Goal: Information Seeking & Learning: Learn about a topic

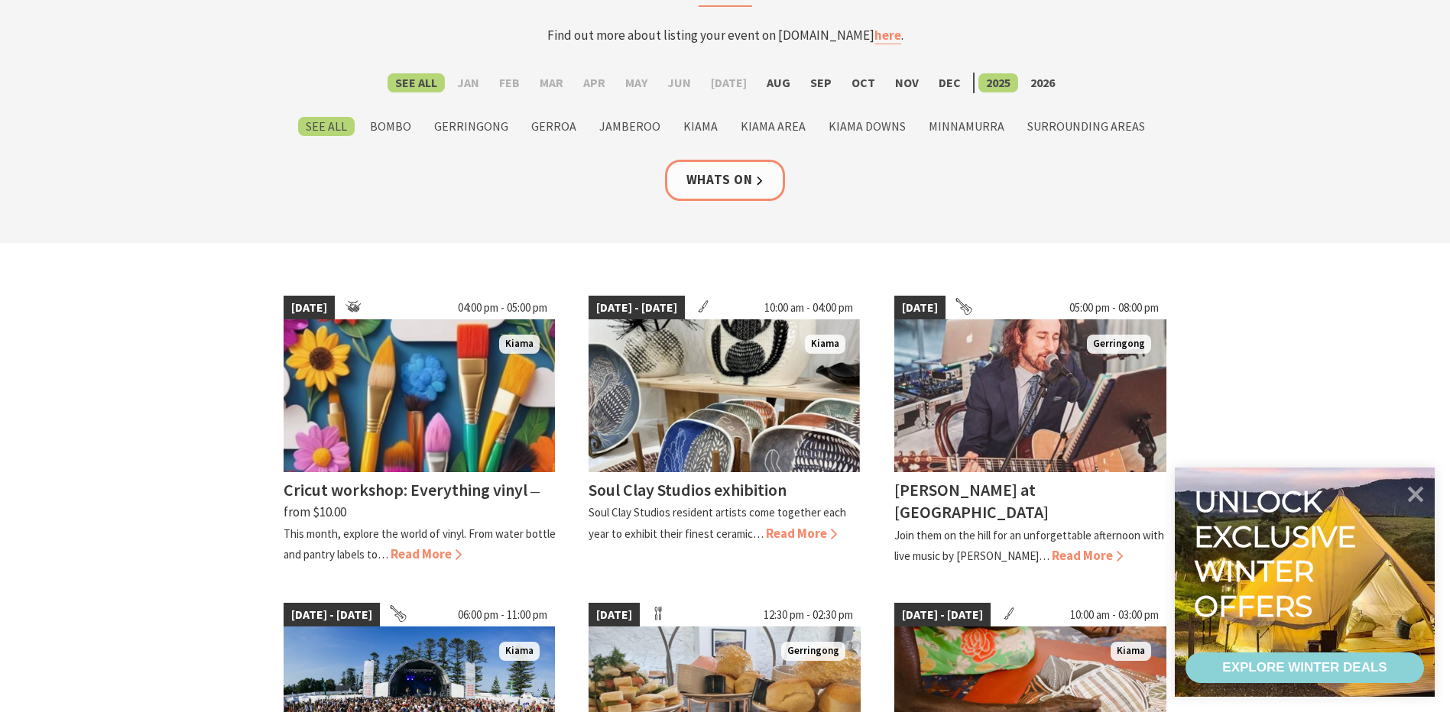
scroll to position [153, 0]
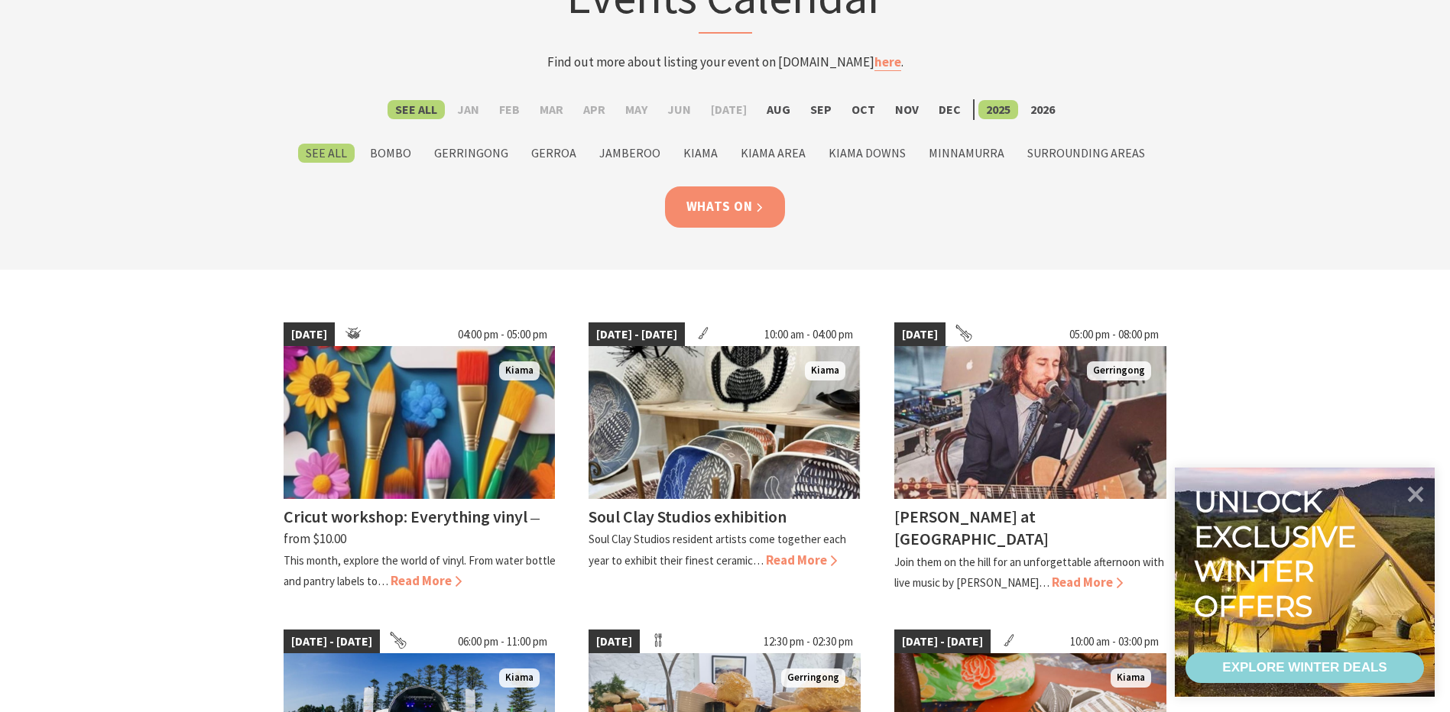
click at [733, 202] on link "Whats On" at bounding box center [725, 206] width 121 height 41
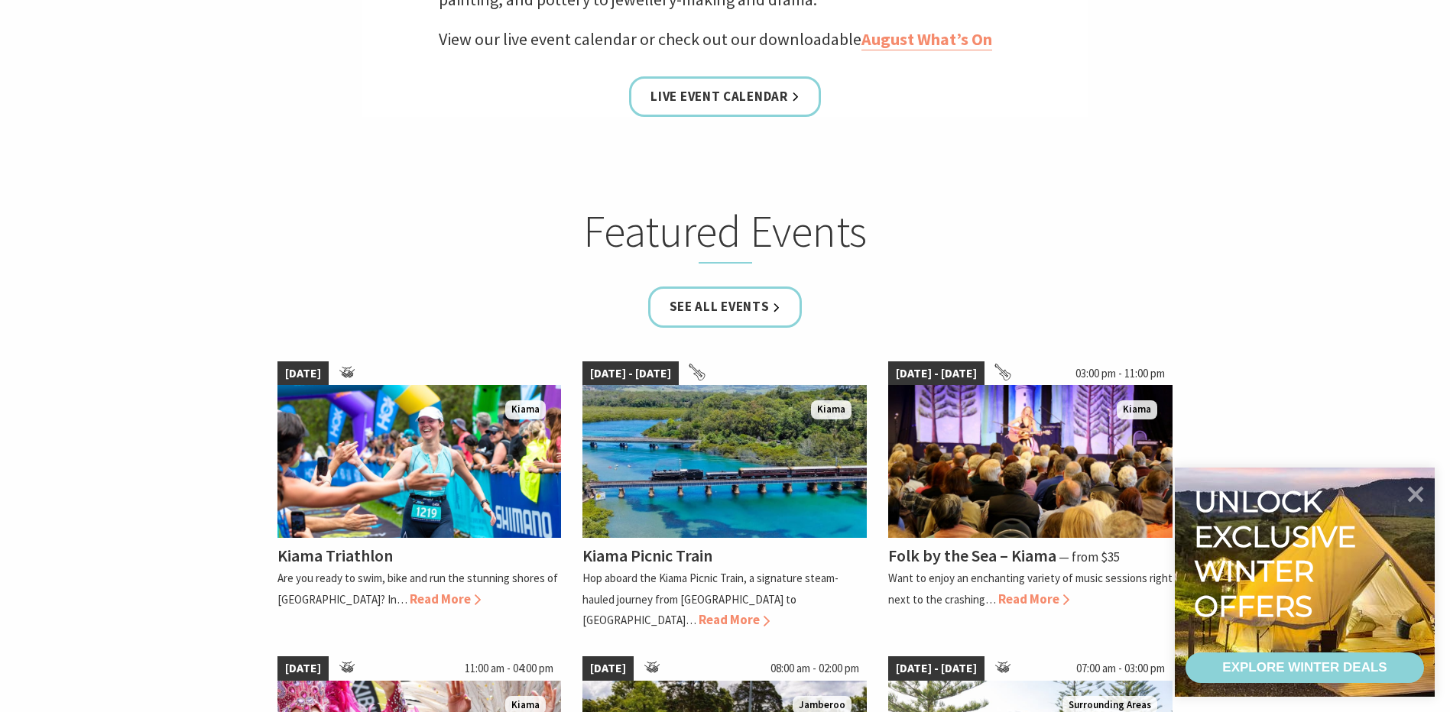
scroll to position [764, 0]
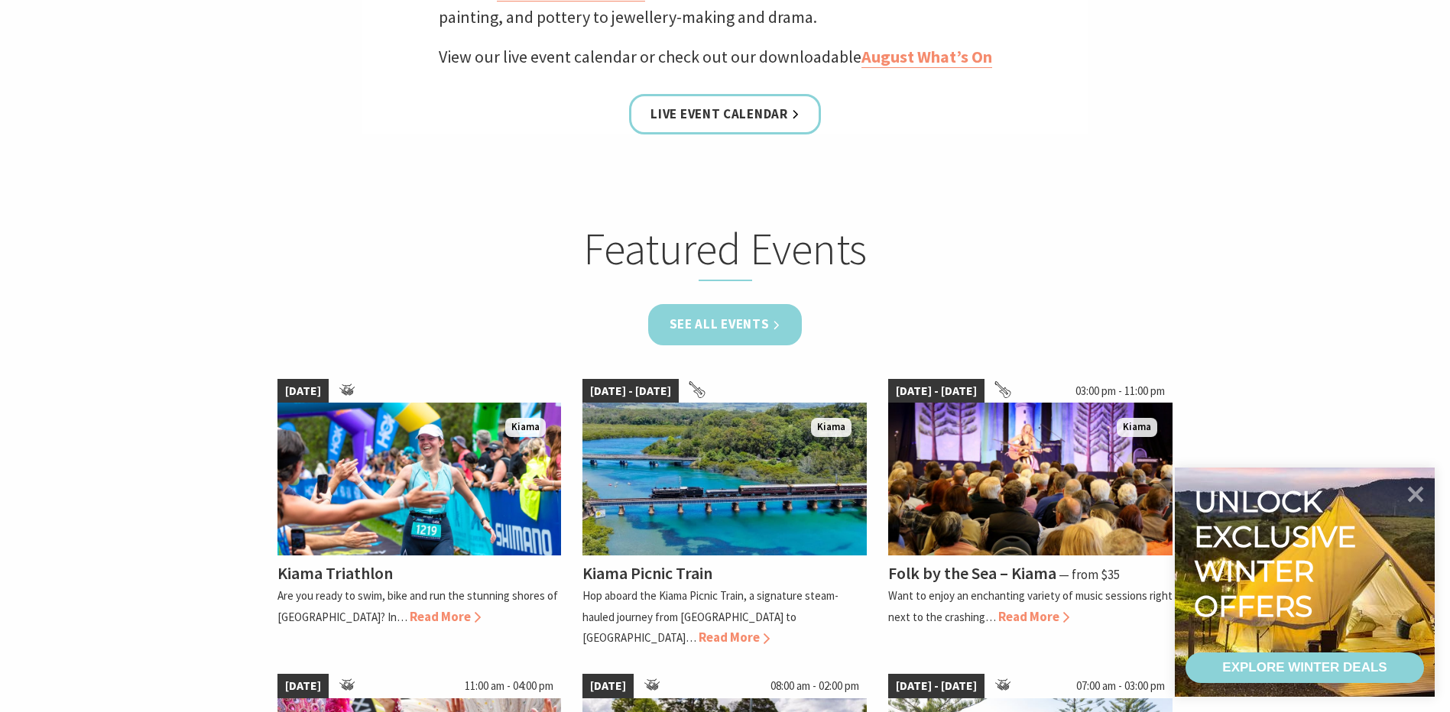
click at [714, 333] on link "See all Events" at bounding box center [725, 324] width 154 height 41
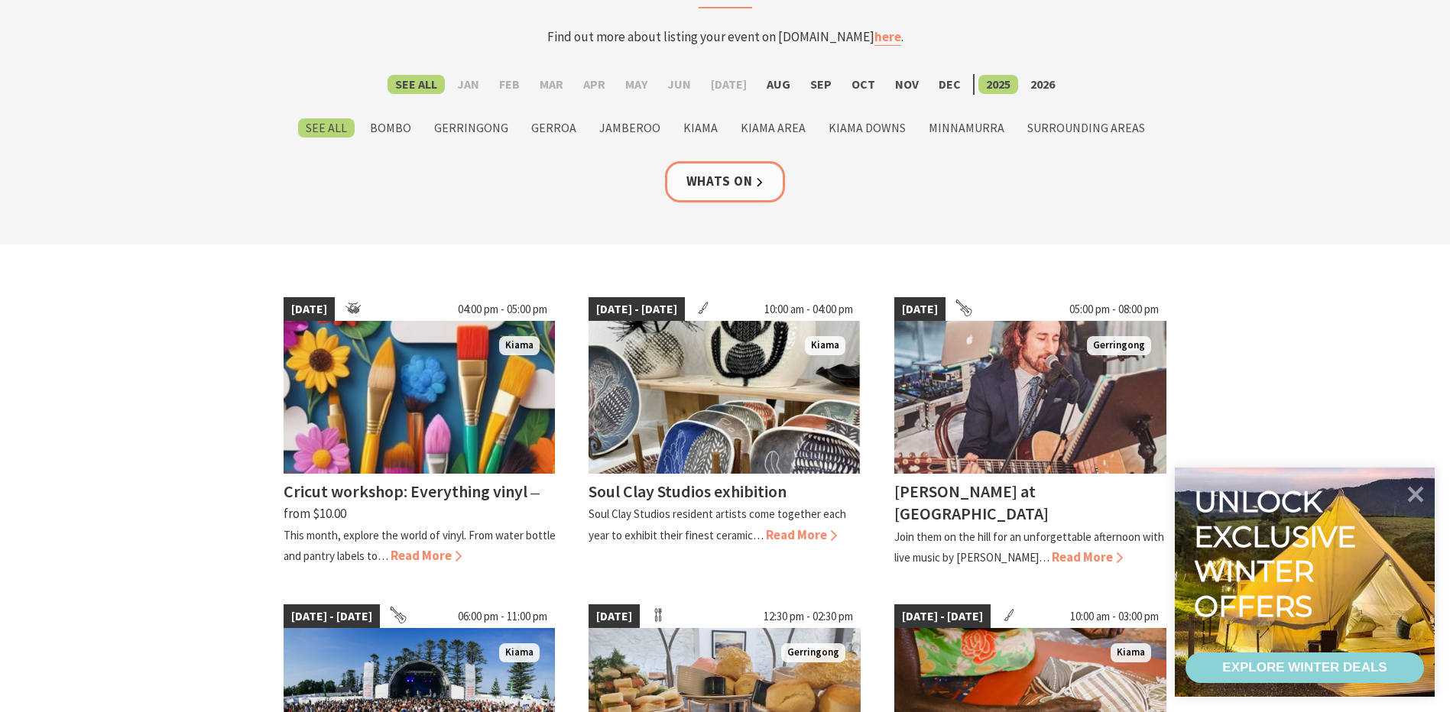
scroll to position [229, 0]
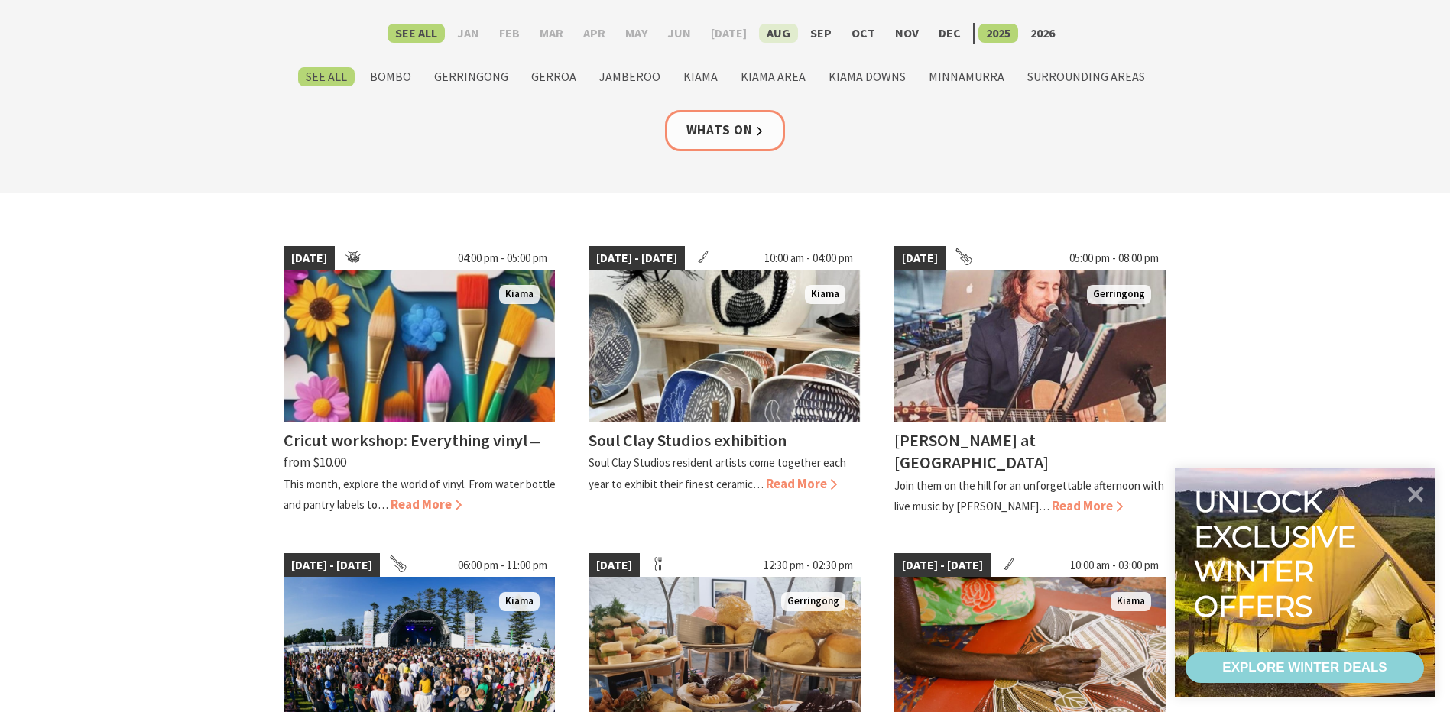
click at [759, 37] on label "Aug" at bounding box center [778, 33] width 39 height 19
click at [0, 0] on input "Aug" at bounding box center [0, 0] width 0 height 0
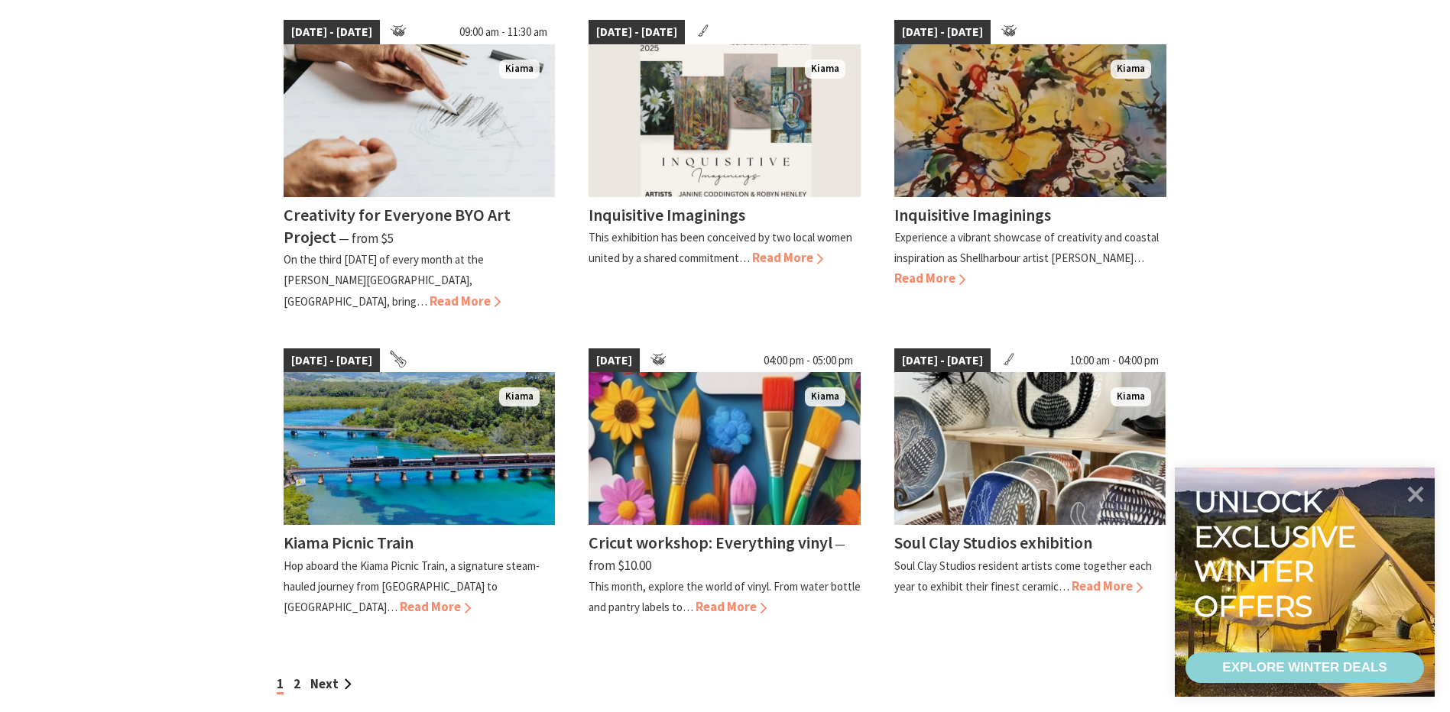
scroll to position [1146, 0]
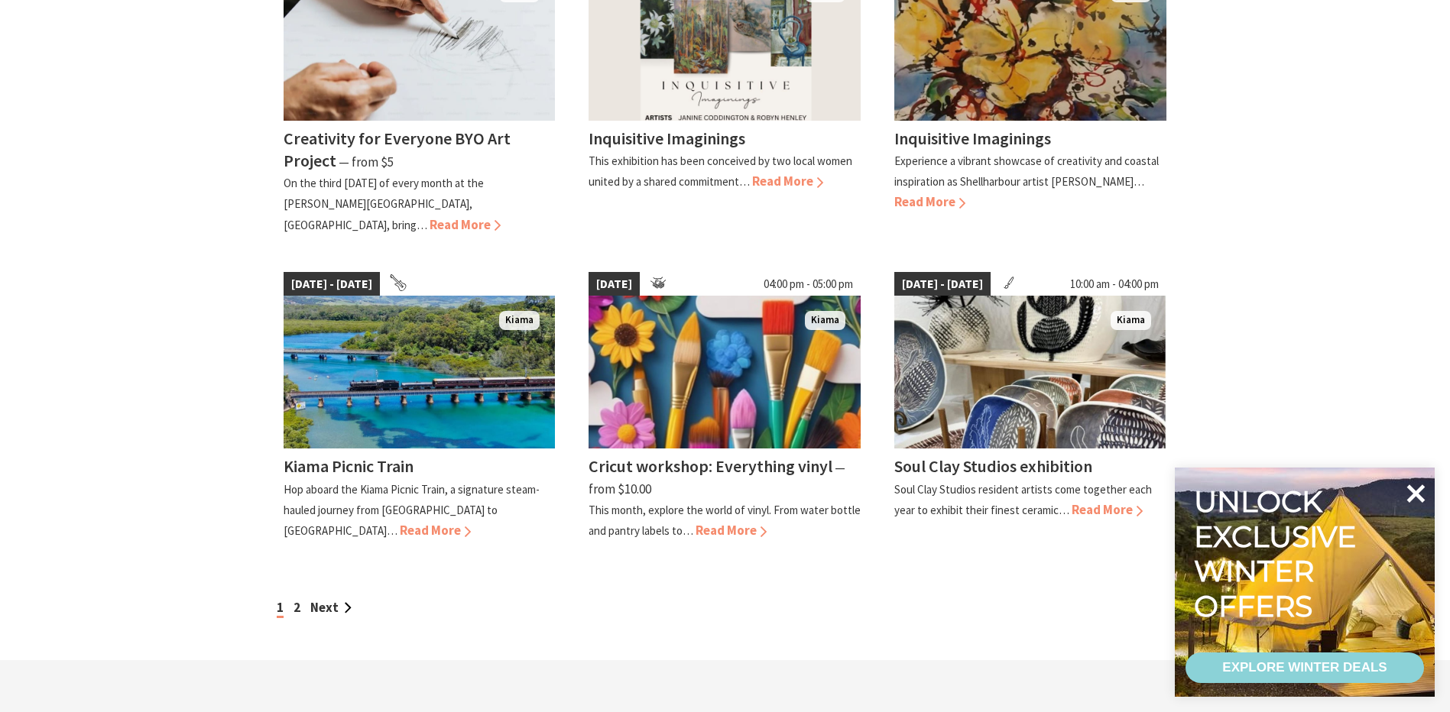
click at [1417, 500] on icon at bounding box center [1415, 493] width 37 height 37
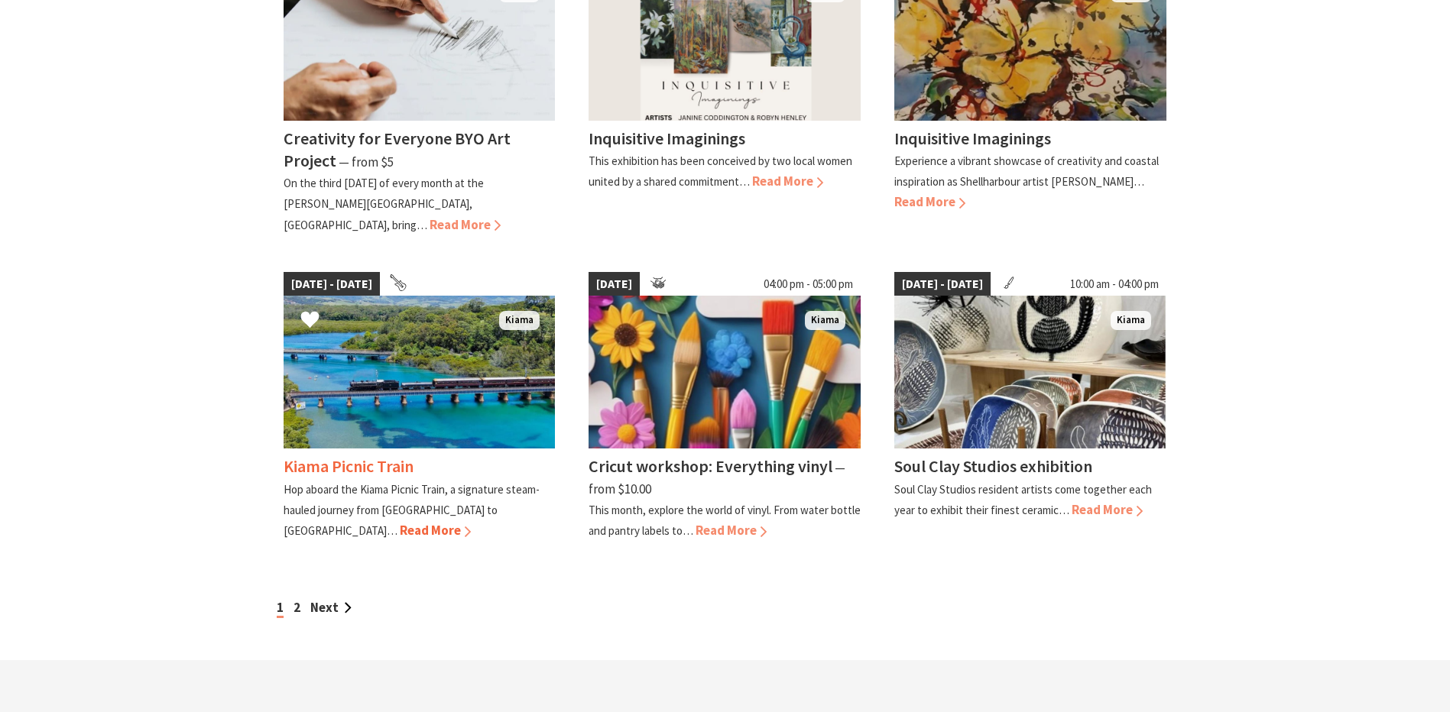
click at [424, 372] on img at bounding box center [420, 372] width 272 height 153
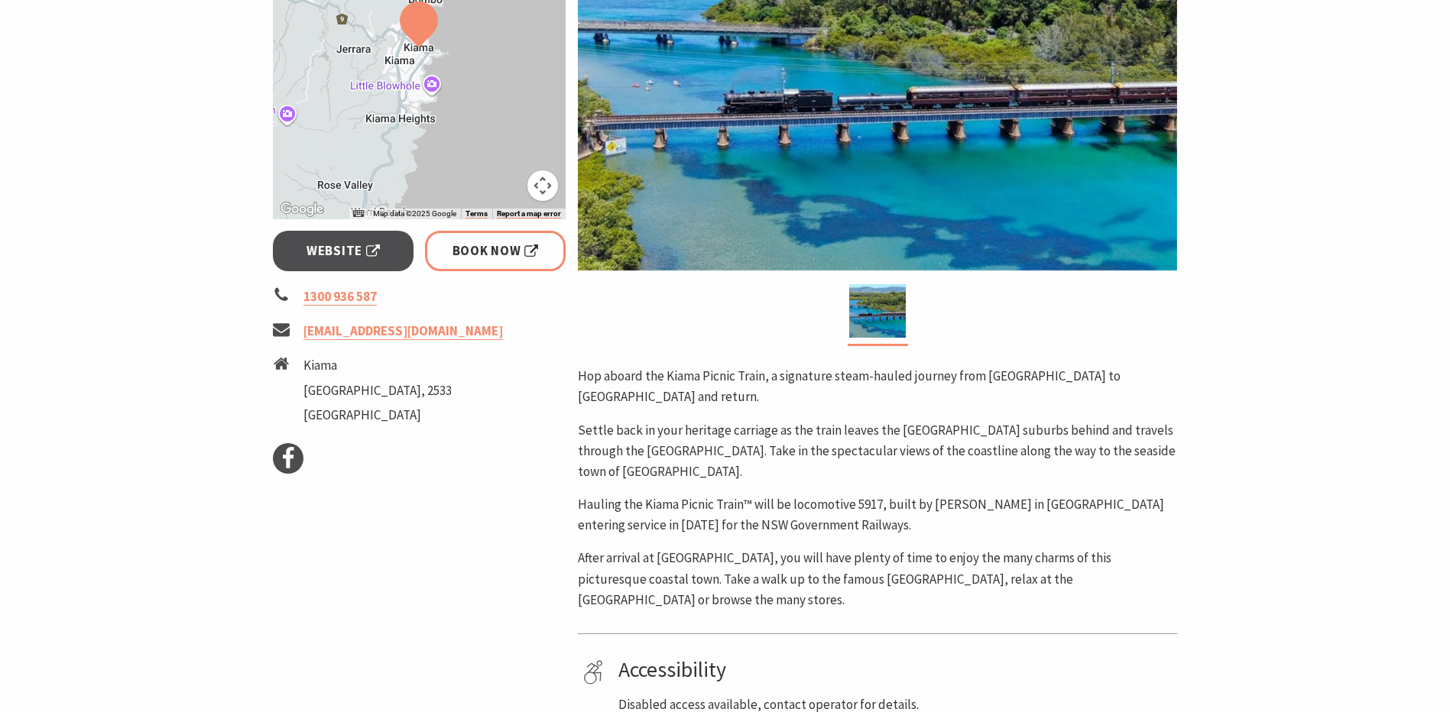
scroll to position [382, 0]
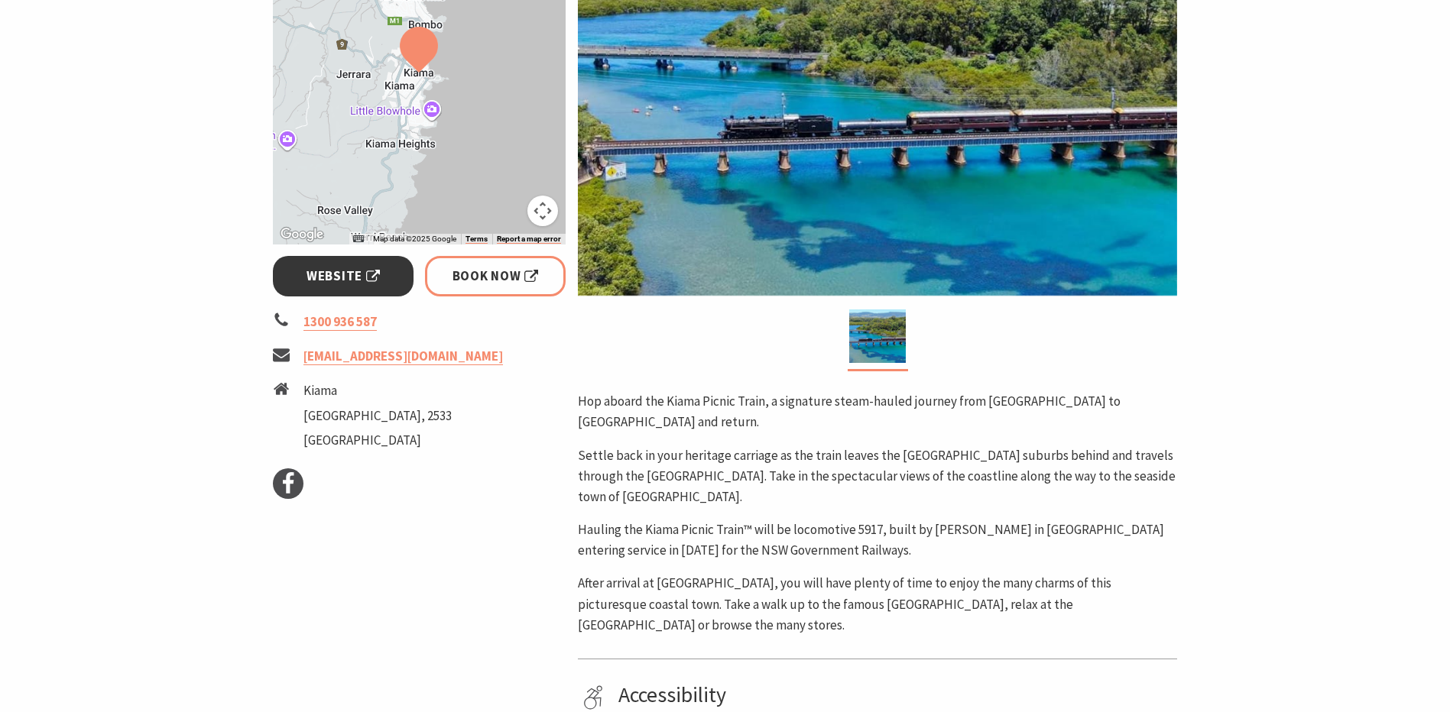
click at [381, 275] on link "Website" at bounding box center [343, 276] width 141 height 41
